Goal: Information Seeking & Learning: Learn about a topic

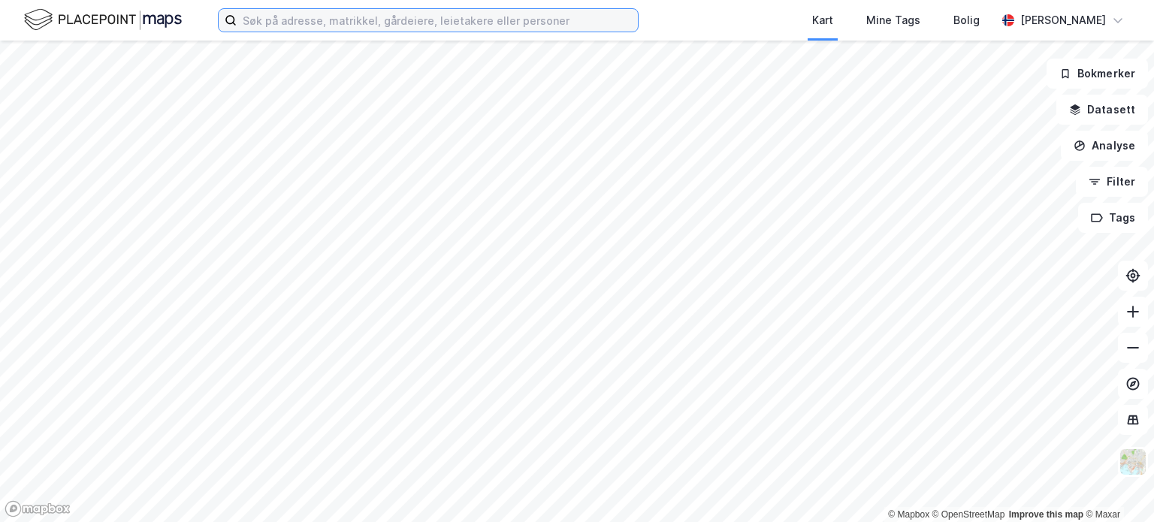
click at [294, 26] on input at bounding box center [437, 20] width 401 height 23
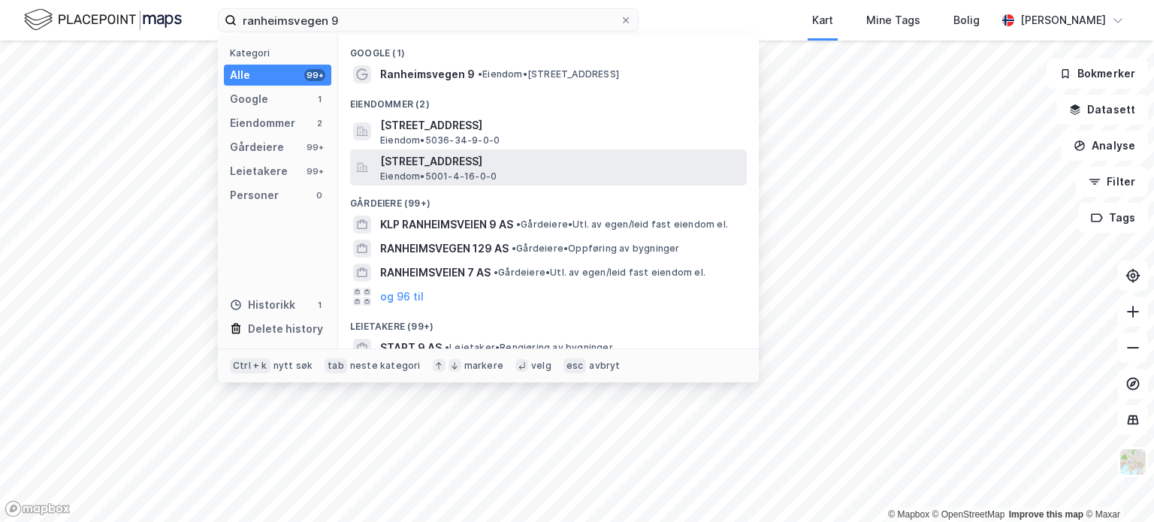
click at [530, 162] on span "[STREET_ADDRESS]" at bounding box center [560, 161] width 361 height 18
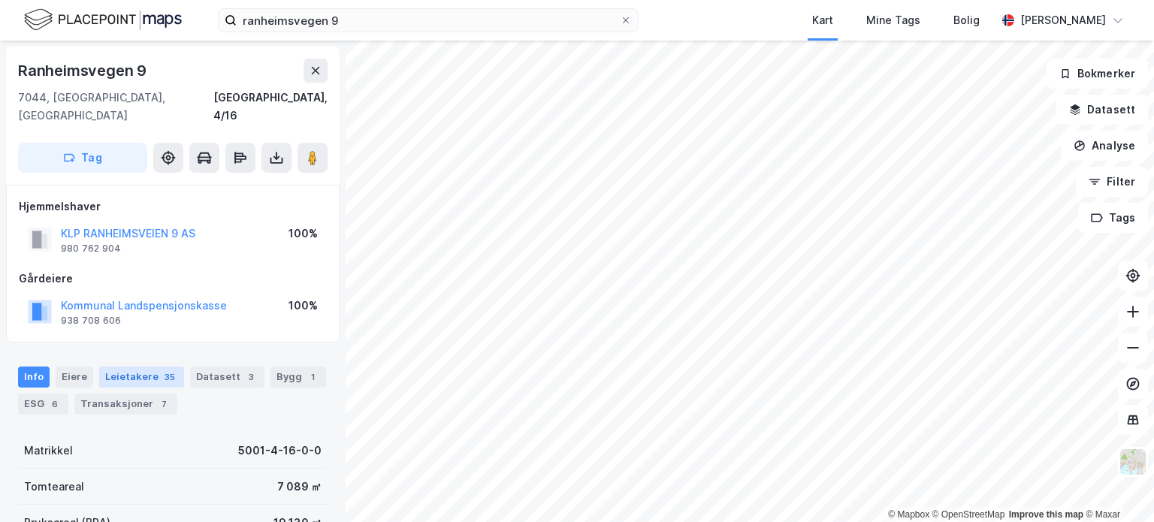
click at [140, 367] on div "Leietakere 35" at bounding box center [141, 377] width 85 height 21
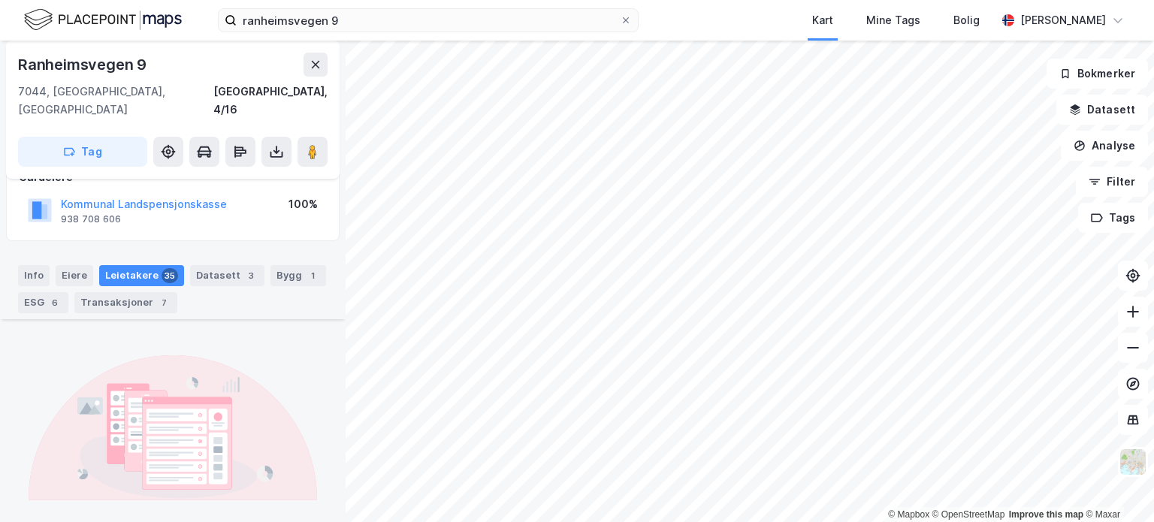
scroll to position [204, 0]
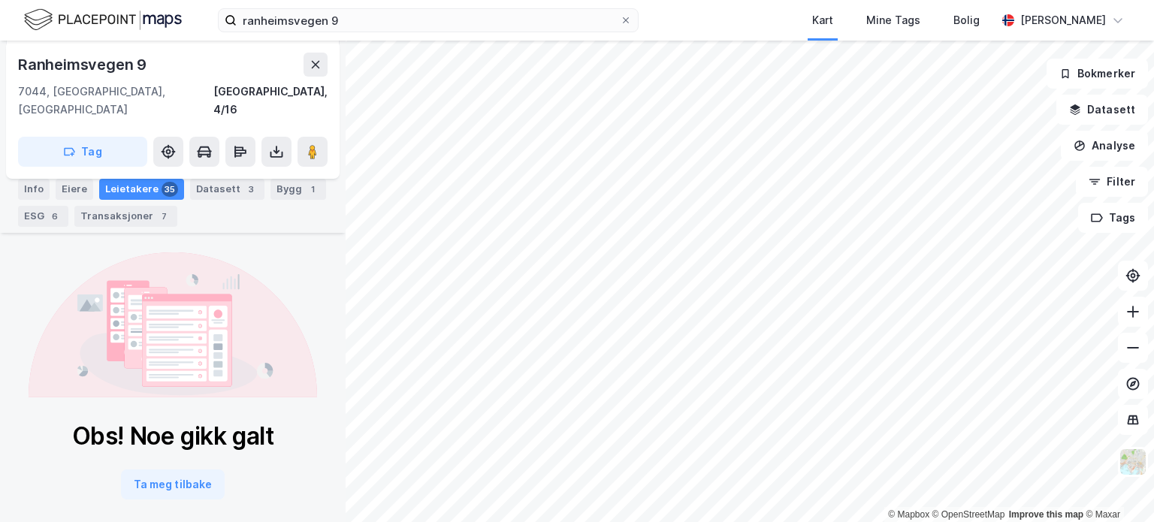
click at [138, 186] on div "Leietakere 35" at bounding box center [141, 189] width 85 height 21
click at [56, 186] on div "Eiere" at bounding box center [75, 189] width 38 height 21
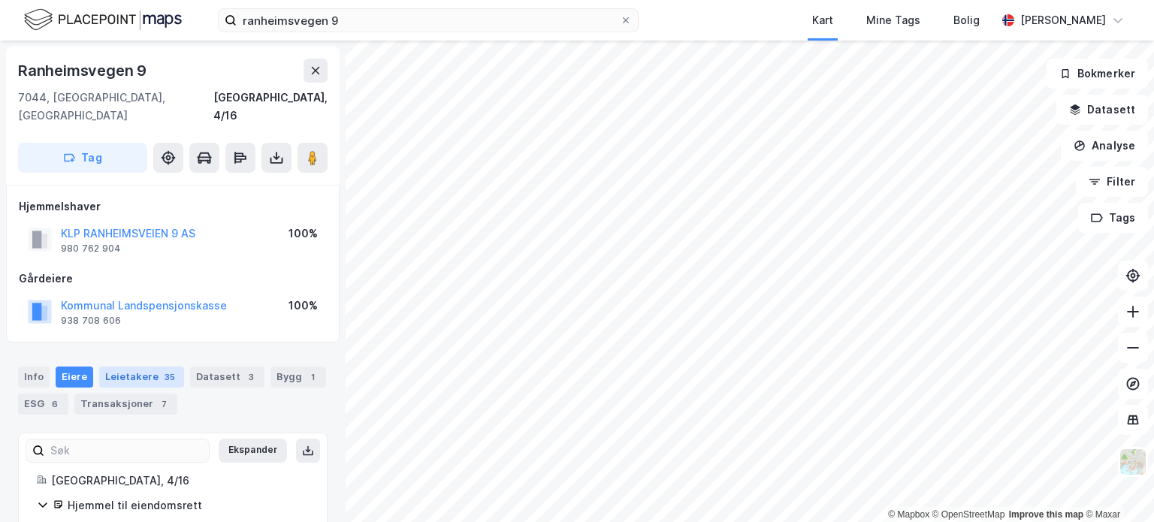
click at [149, 367] on div "Leietakere 35" at bounding box center [141, 377] width 85 height 21
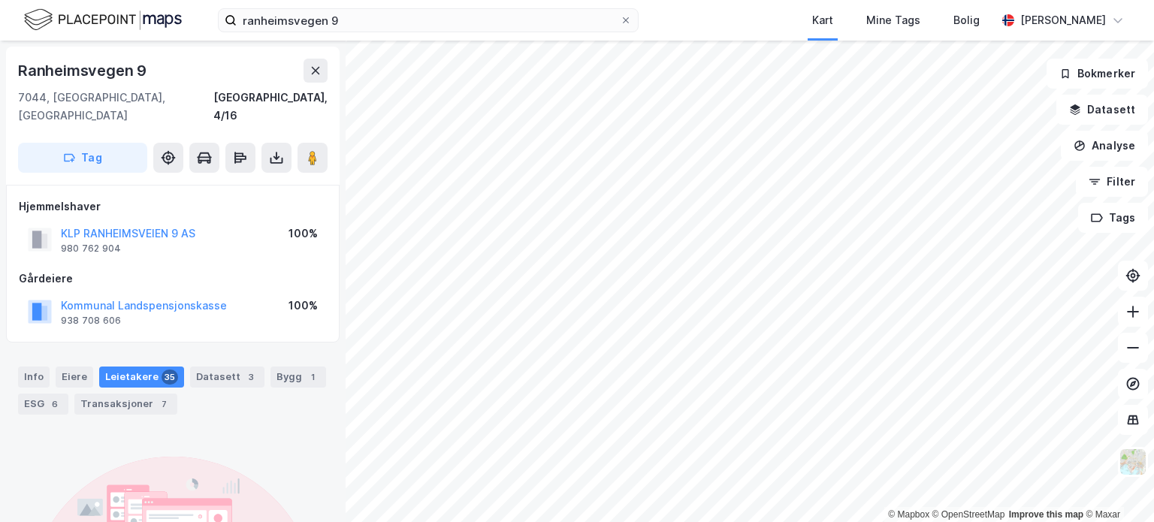
scroll to position [63, 0]
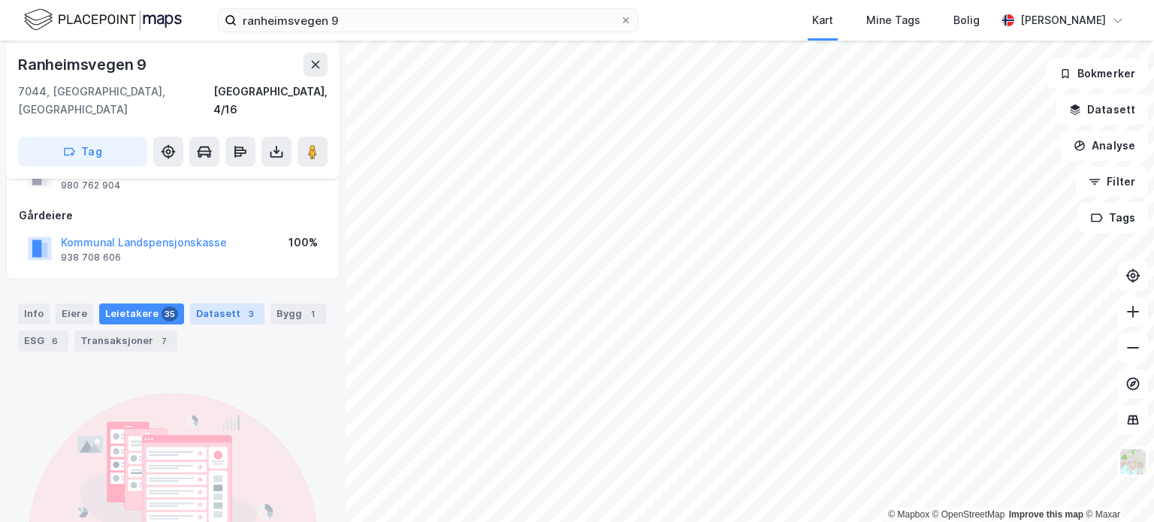
click at [222, 303] on div "Datasett 3" at bounding box center [227, 313] width 74 height 21
click at [59, 303] on div "Eiere" at bounding box center [75, 313] width 38 height 21
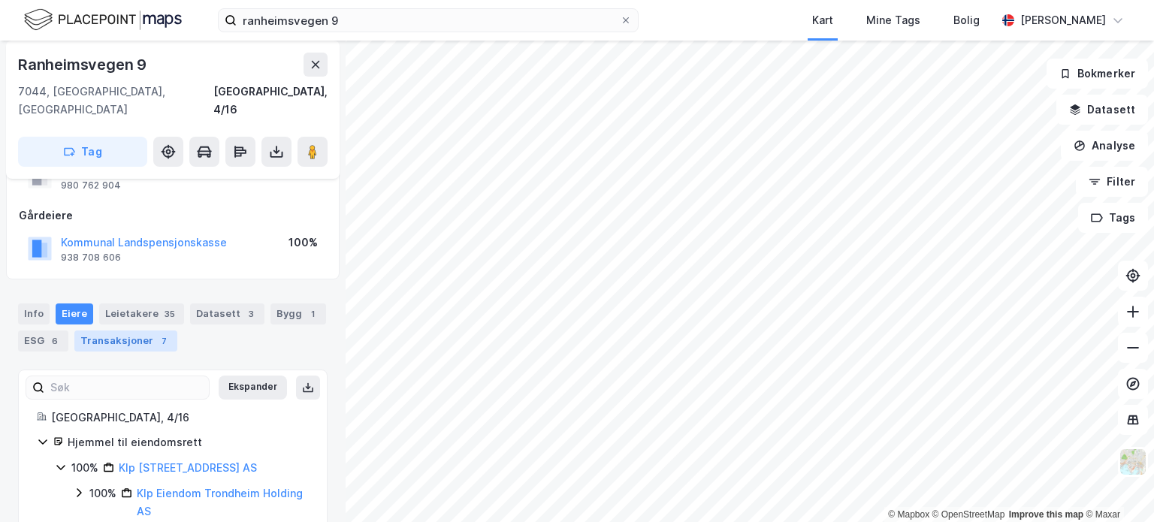
scroll to position [80, 0]
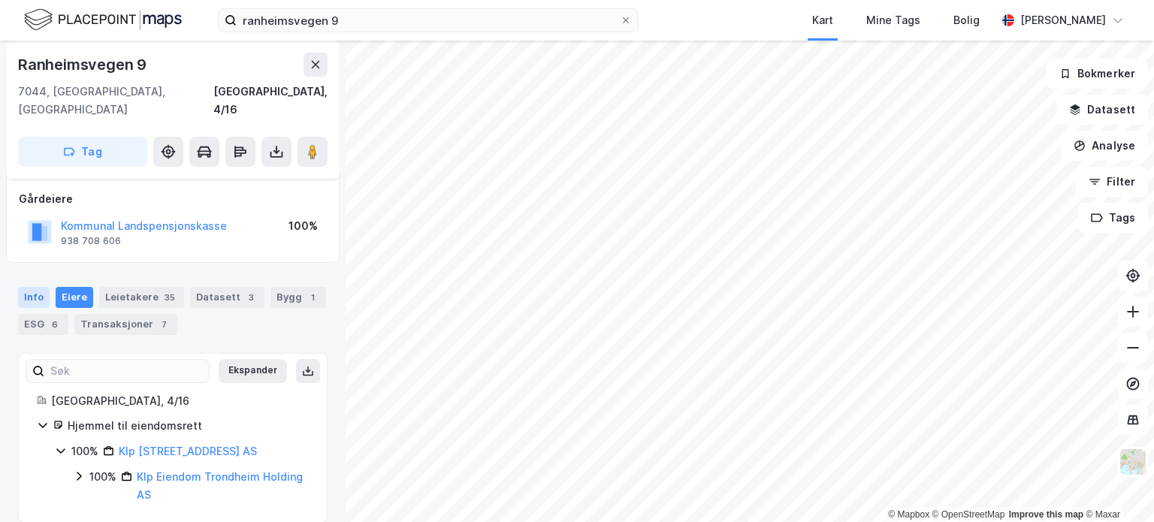
click at [35, 287] on div "Info" at bounding box center [34, 297] width 32 height 21
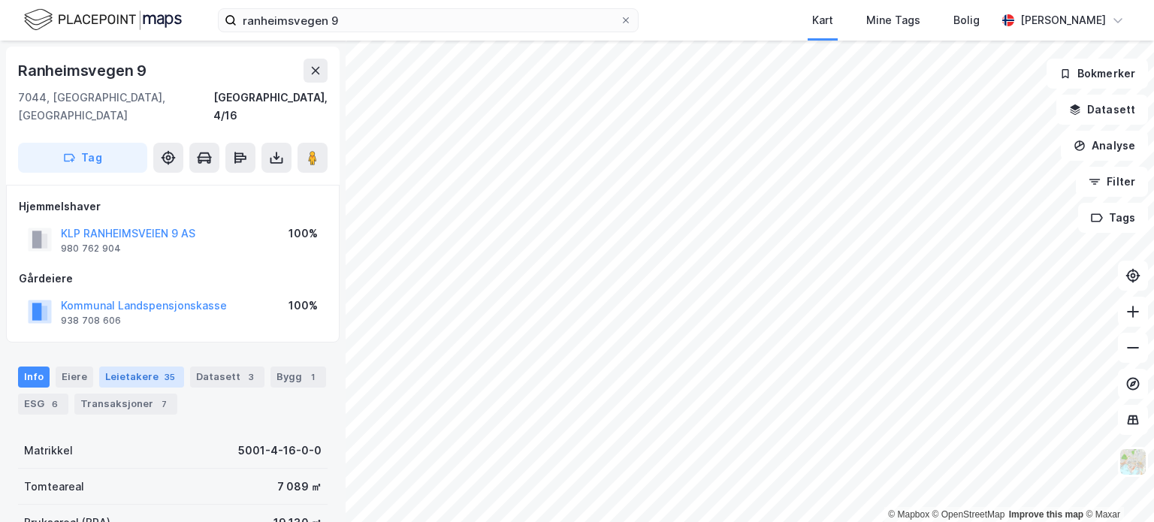
click at [144, 367] on div "Leietakere 35" at bounding box center [141, 377] width 85 height 21
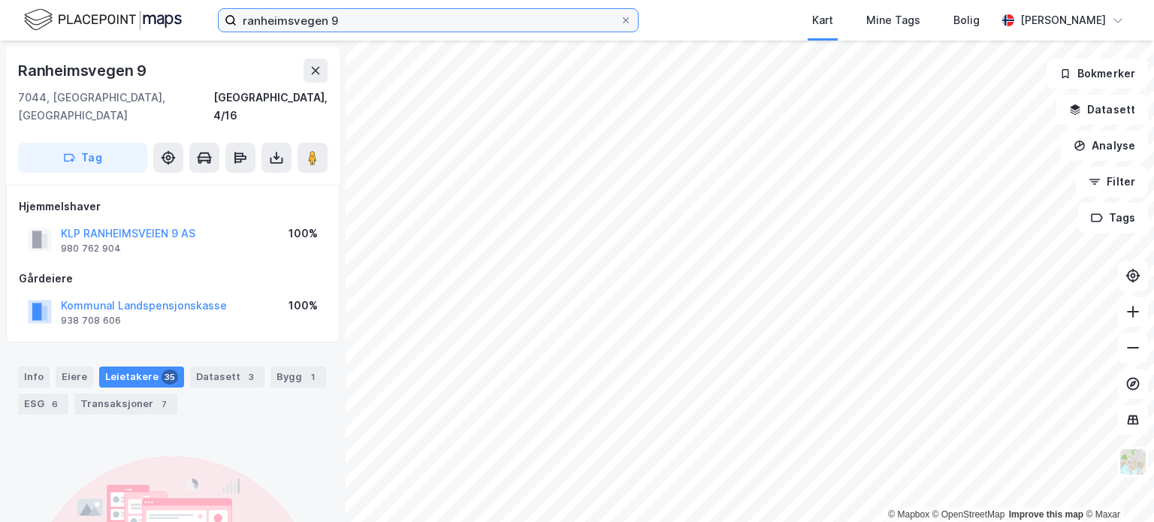
click at [286, 17] on input "ranheimsvegen 9" at bounding box center [428, 20] width 383 height 23
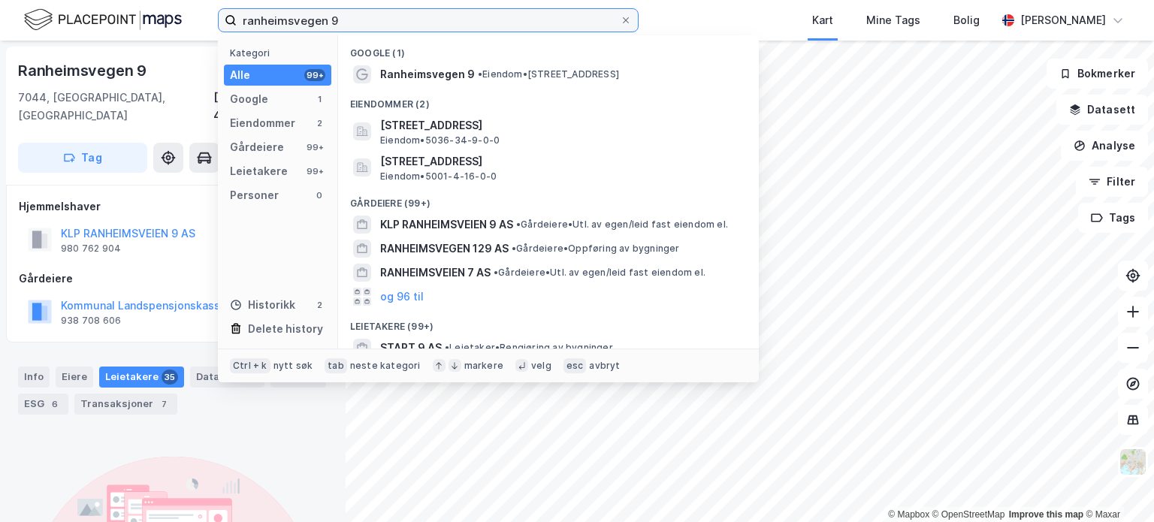
click at [286, 17] on input "ranheimsvegen 9" at bounding box center [428, 20] width 383 height 23
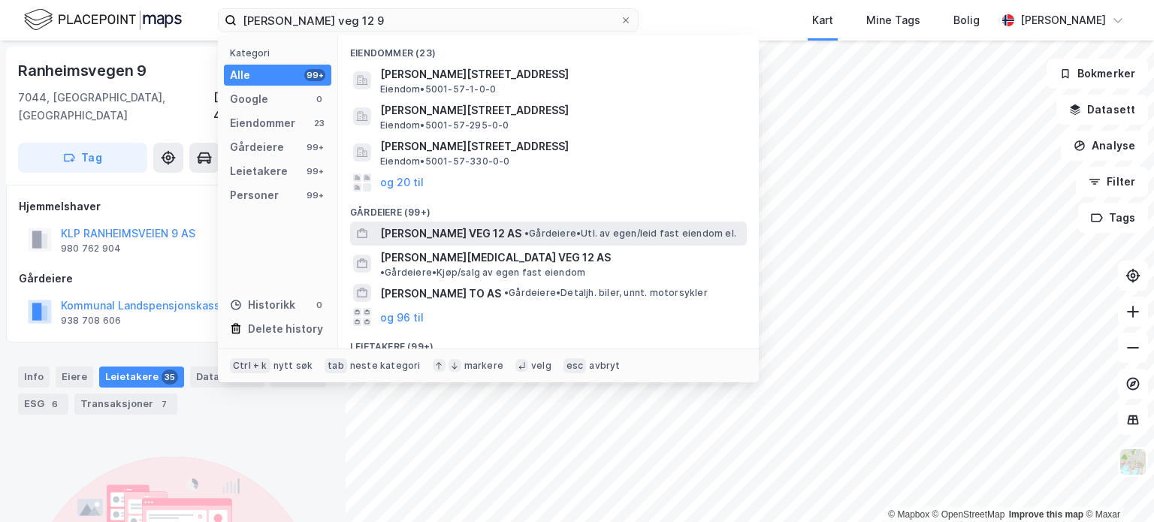
click at [536, 238] on span "• Gårdeiere • Utl. av egen/leid fast eiendom el." at bounding box center [630, 234] width 212 height 12
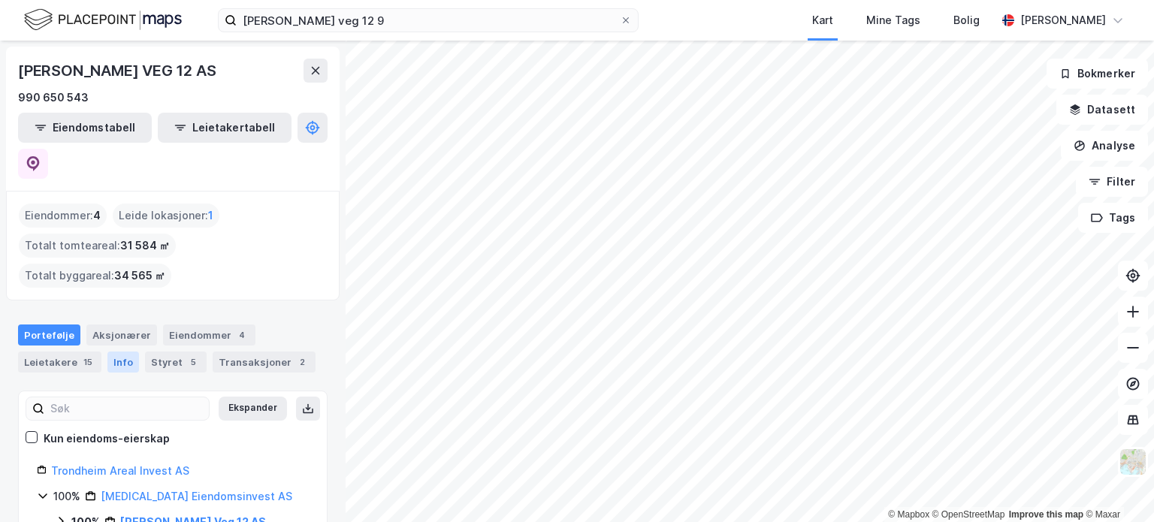
click at [119, 352] on div "Info" at bounding box center [123, 362] width 32 height 21
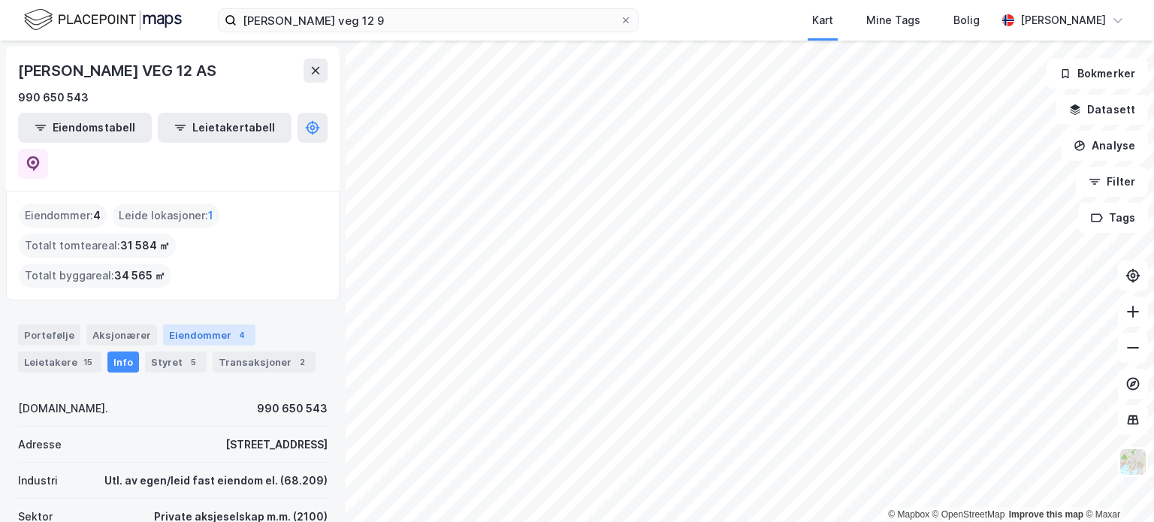
click at [211, 325] on div "Eiendommer 4" at bounding box center [209, 335] width 92 height 21
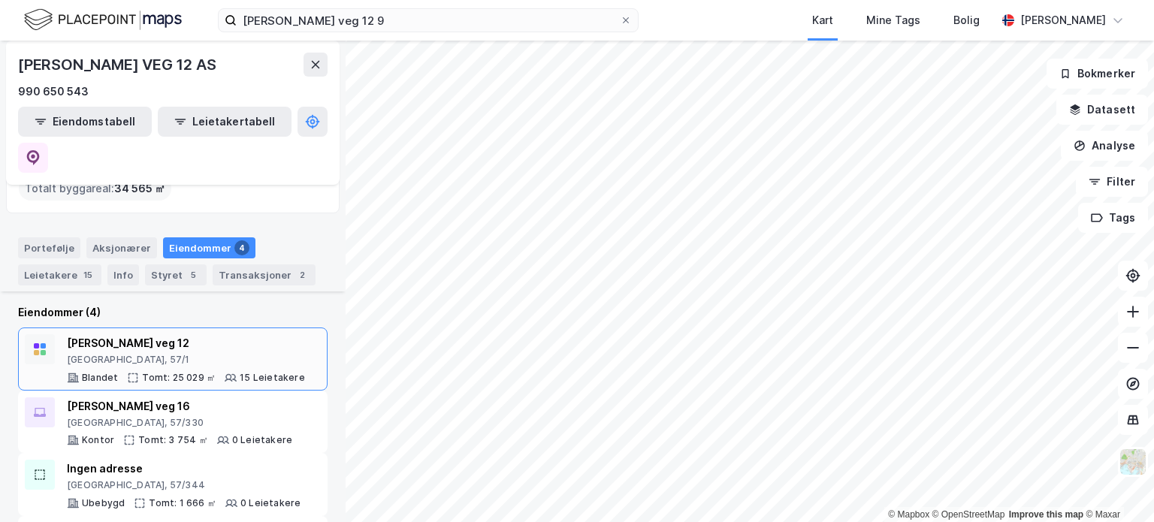
scroll to position [96, 0]
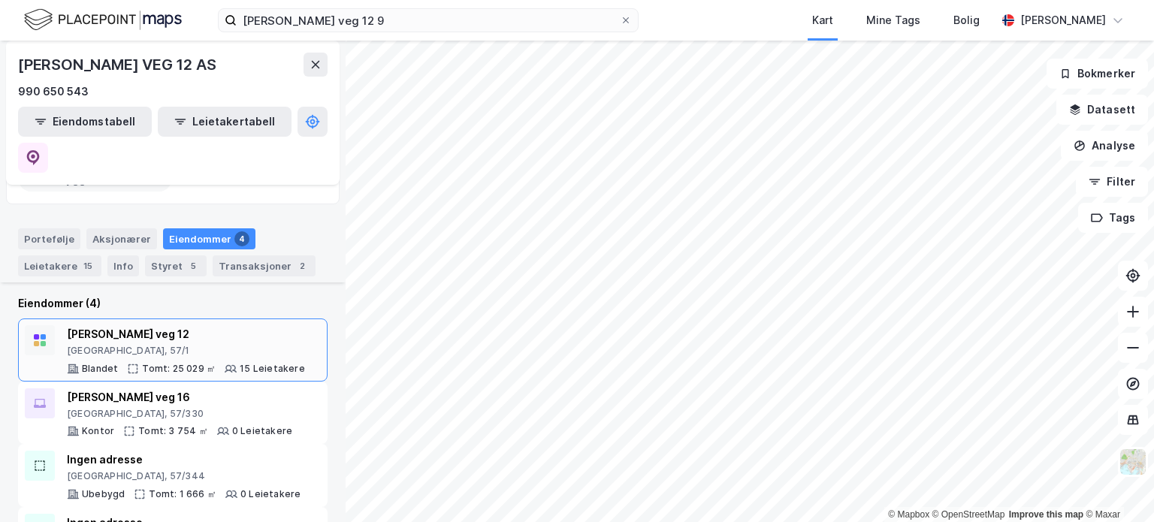
click at [201, 345] on div "[GEOGRAPHIC_DATA], 57/1" at bounding box center [186, 351] width 238 height 12
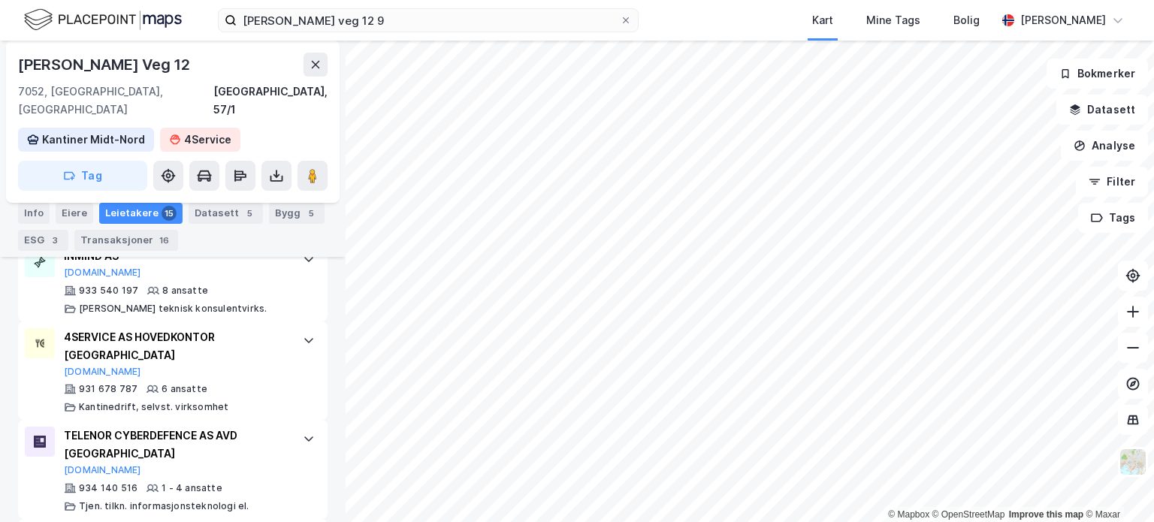
scroll to position [1550, 0]
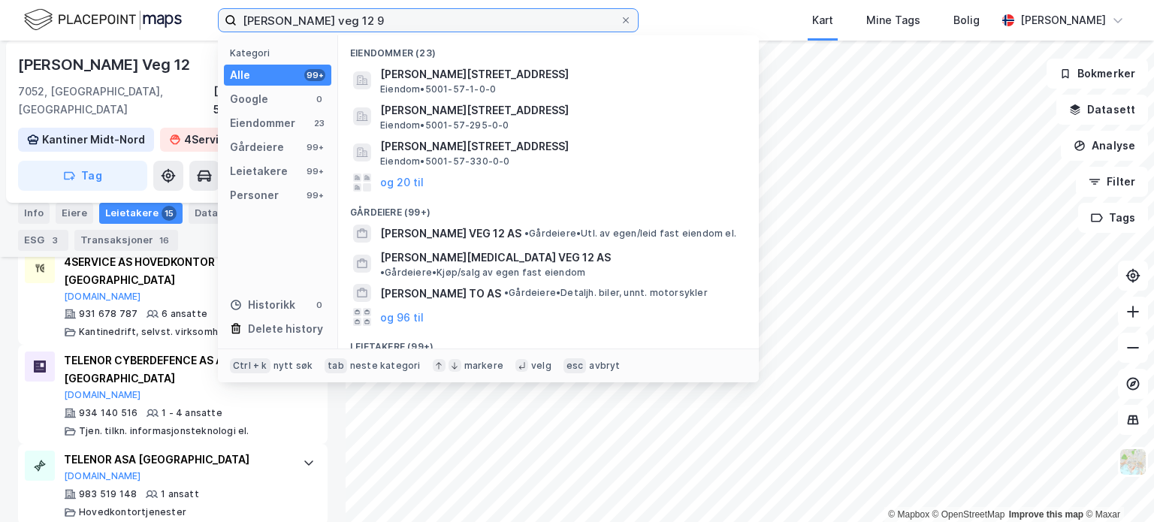
click at [318, 9] on input "[PERSON_NAME] veg 12 9" at bounding box center [428, 20] width 383 height 23
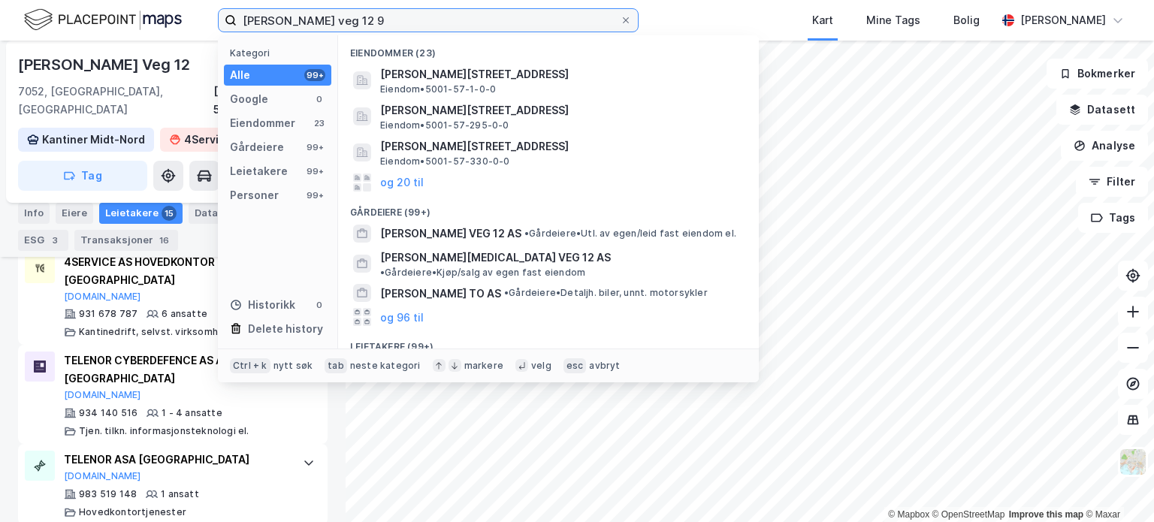
click at [318, 9] on input "[PERSON_NAME] veg 12 9" at bounding box center [428, 20] width 383 height 23
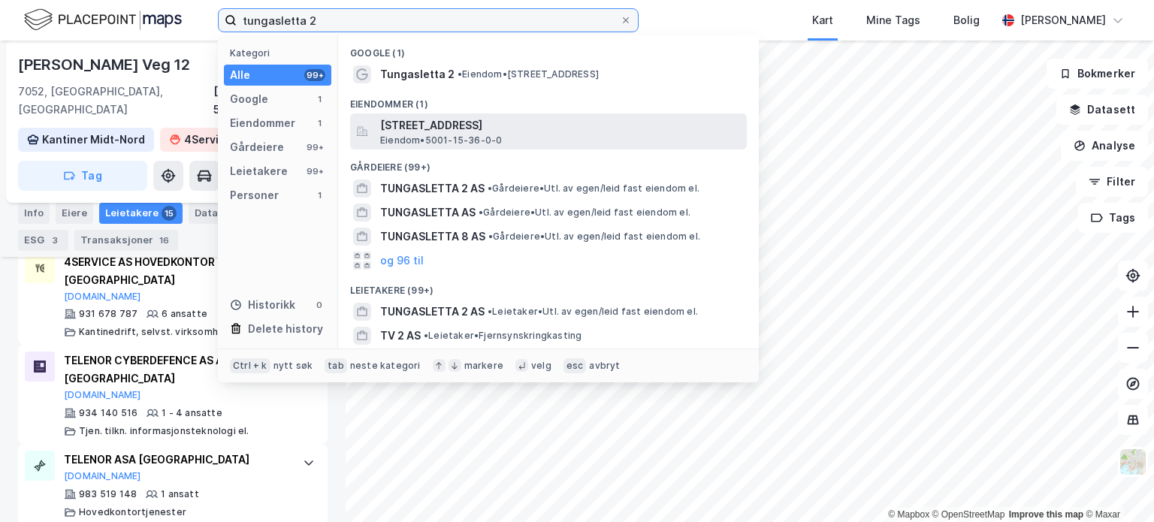
type input "tungasletta 2"
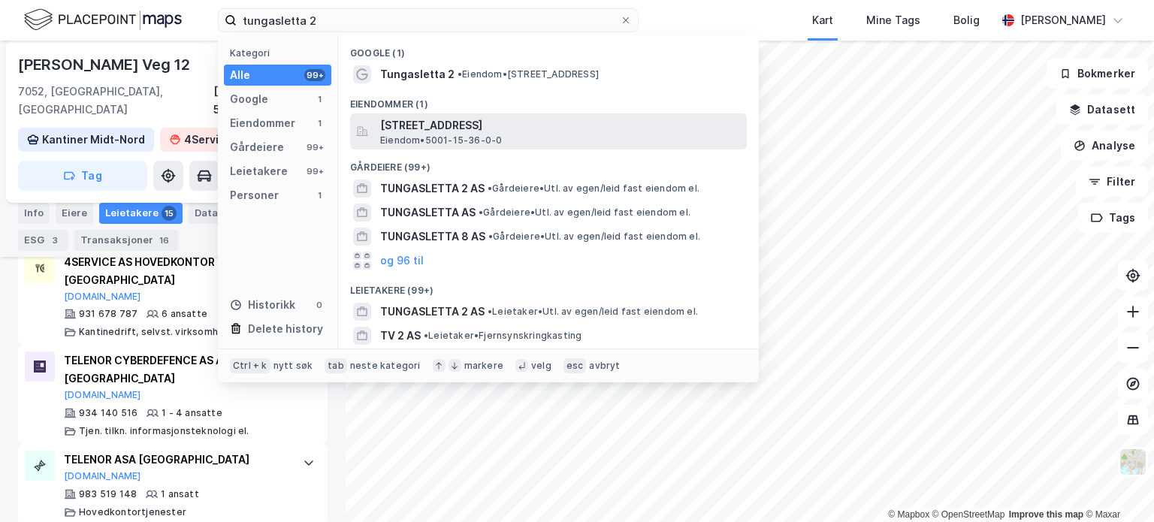
click at [516, 128] on span "[STREET_ADDRESS]" at bounding box center [560, 125] width 361 height 18
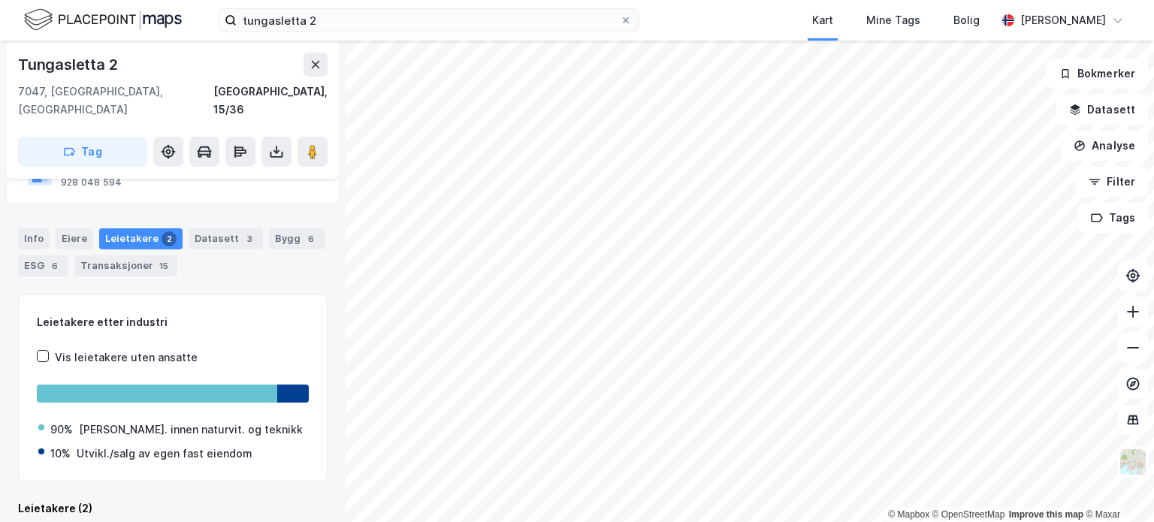
scroll to position [157, 0]
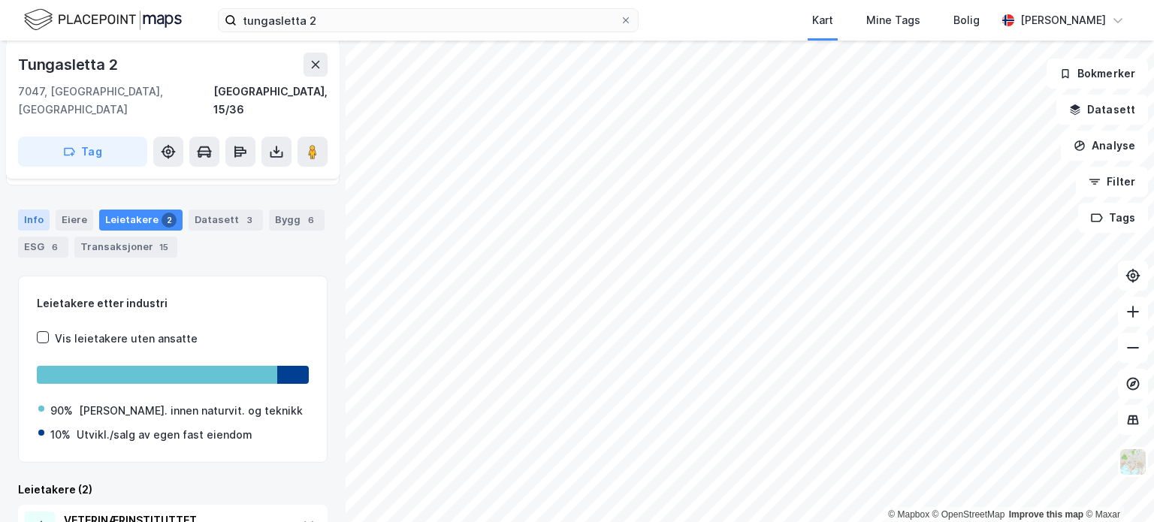
click at [32, 210] on div "Info" at bounding box center [34, 220] width 32 height 21
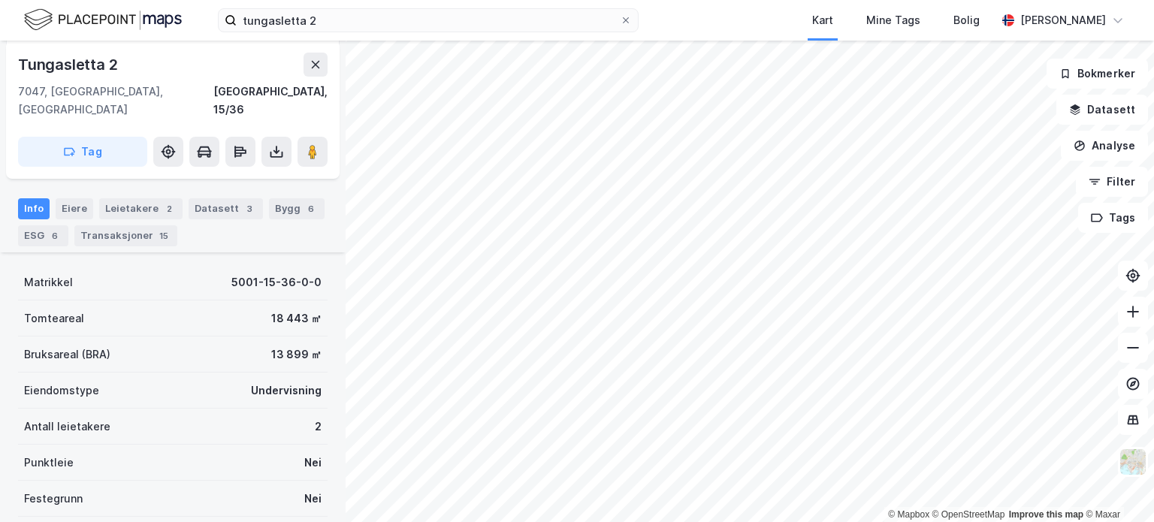
scroll to position [169, 0]
